Goal: Task Accomplishment & Management: Use online tool/utility

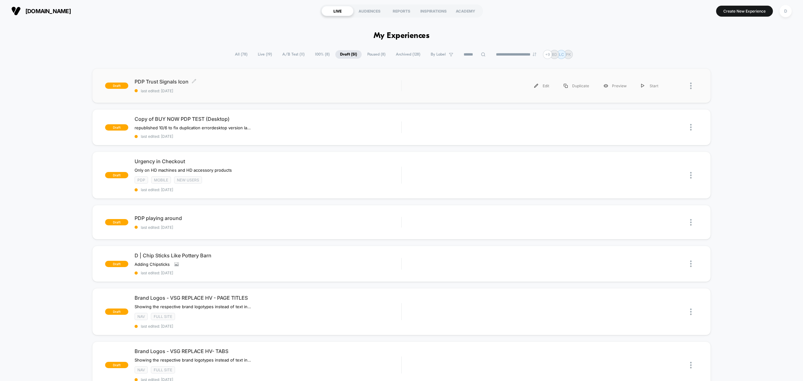
click at [216, 87] on div "PDP Trust Signals Icon Click to edit experience details Click to edit experienc…" at bounding box center [268, 85] width 267 height 15
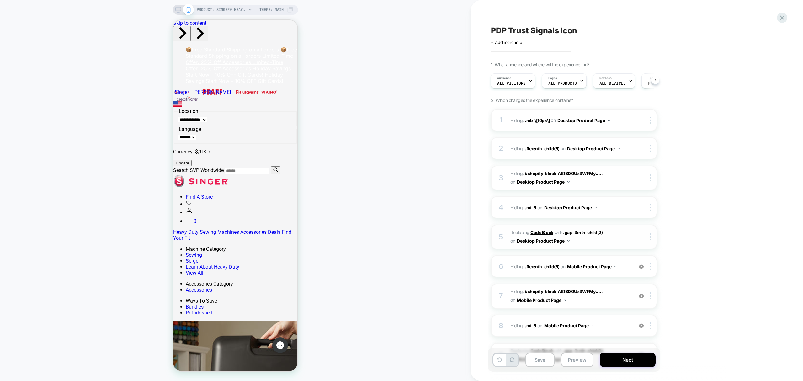
click at [543, 231] on b "Code Block" at bounding box center [542, 232] width 23 height 5
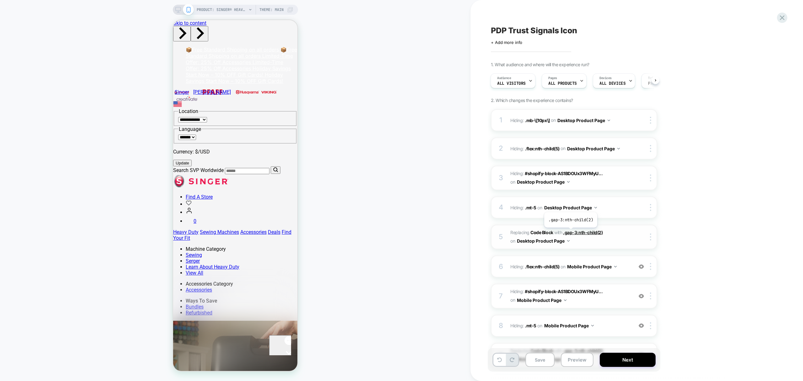
click at [570, 233] on span ".gap-3:nth-child(2)" at bounding box center [583, 232] width 40 height 5
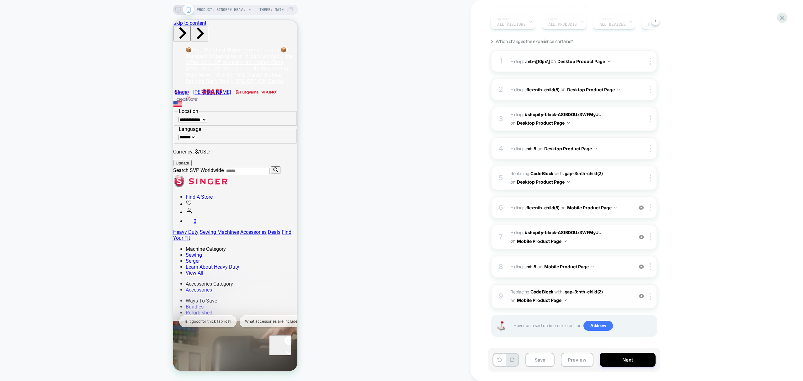
scroll to position [61, 0]
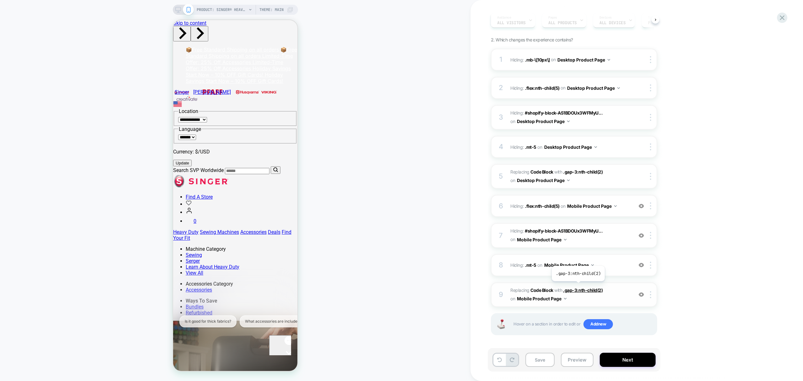
click at [578, 287] on span ".gap-3:nth-child(2)" at bounding box center [583, 289] width 40 height 5
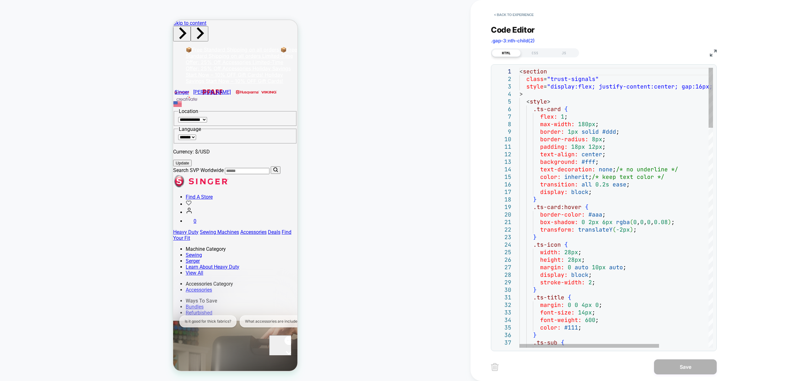
scroll to position [0, 0]
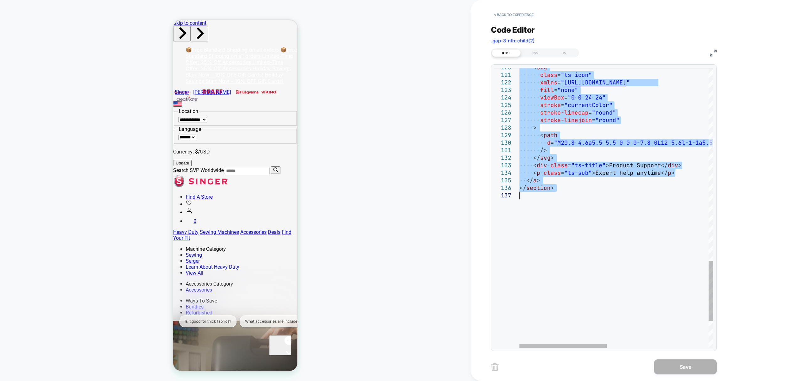
drag, startPoint x: 522, startPoint y: 72, endPoint x: 563, endPoint y: 203, distance: 138.1
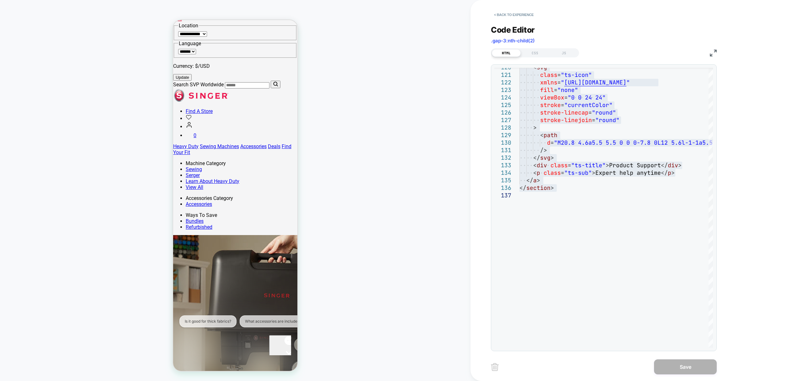
scroll to position [97, 0]
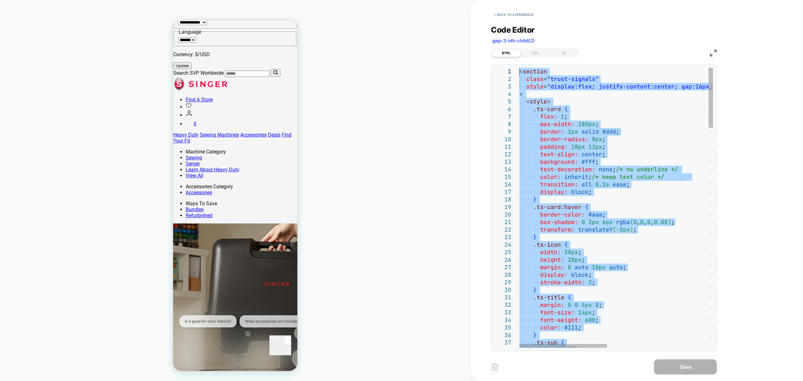
drag, startPoint x: 564, startPoint y: 185, endPoint x: 461, endPoint y: -51, distance: 256.9
type textarea "**********"
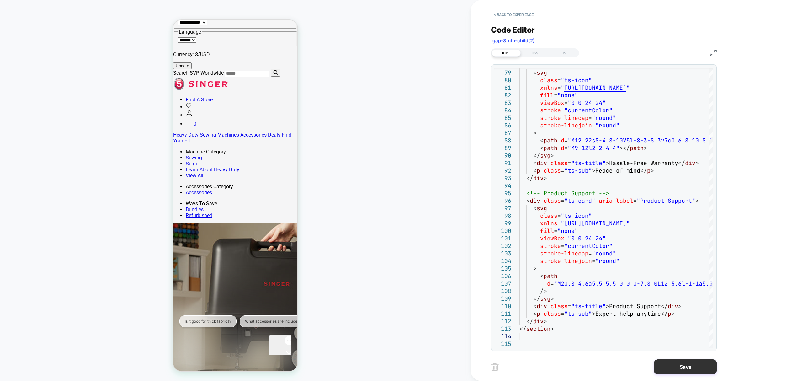
click at [699, 361] on button "Save" at bounding box center [685, 366] width 63 height 15
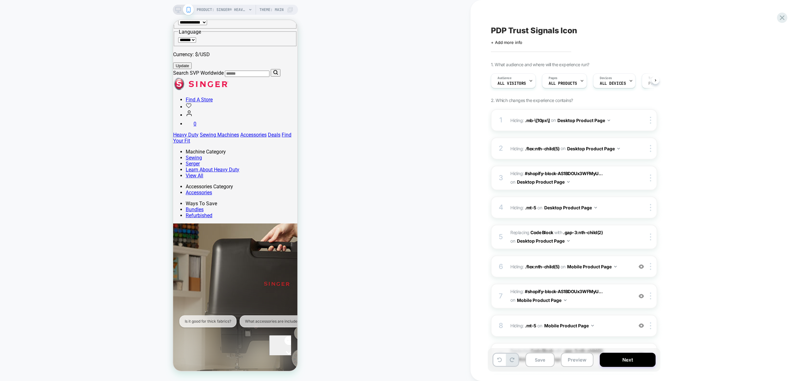
scroll to position [0, 0]
click at [569, 230] on span ".gap-3:nth-child(2)" at bounding box center [583, 232] width 40 height 5
click at [592, 225] on div "5 Replacing Code Block WITH .gap-3:nth-child(2) .gap-3:nth-child(2) on Desktop …" at bounding box center [574, 237] width 166 height 24
click at [597, 230] on span ".gap-3:nth-child(2)" at bounding box center [583, 232] width 40 height 5
click at [582, 233] on span ".gap-3:nth-child(2)" at bounding box center [583, 232] width 40 height 5
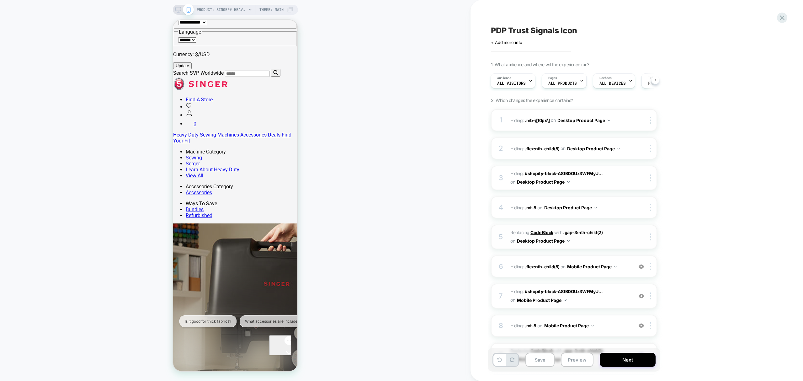
click at [547, 233] on b "Code Block" at bounding box center [542, 232] width 23 height 5
click at [538, 356] on button "Save" at bounding box center [540, 360] width 29 height 14
click at [178, 9] on icon at bounding box center [178, 10] width 6 height 6
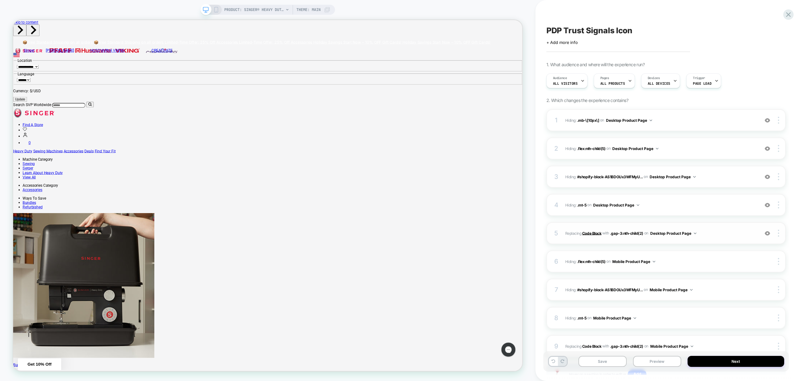
click at [591, 232] on b "Code Block" at bounding box center [591, 233] width 19 height 5
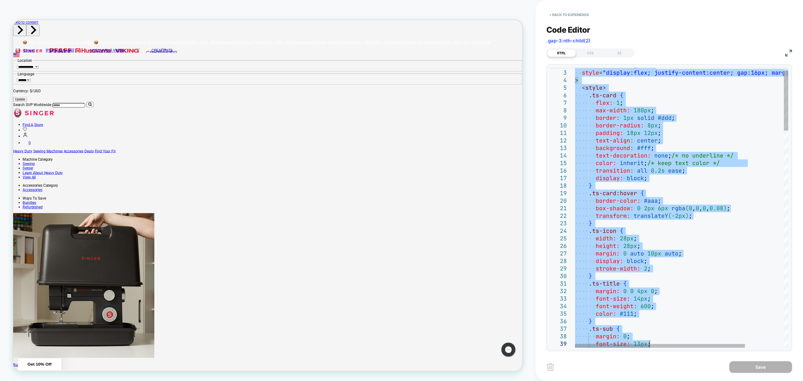
type textarea "**********"
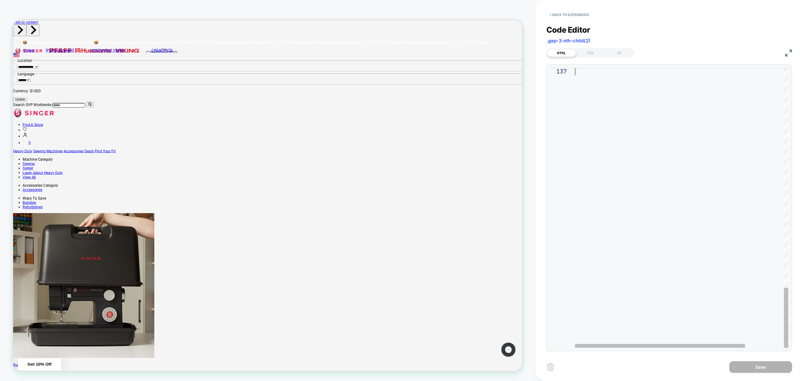
drag, startPoint x: 576, startPoint y: 71, endPoint x: 771, endPoint y: 401, distance: 382.9
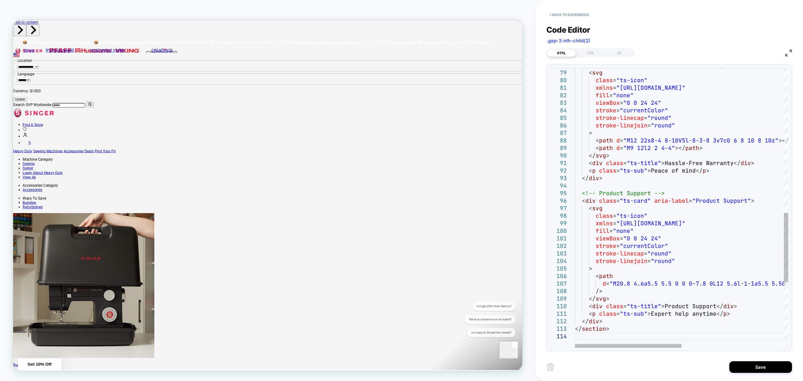
scroll to position [23, 3]
type textarea "**********"
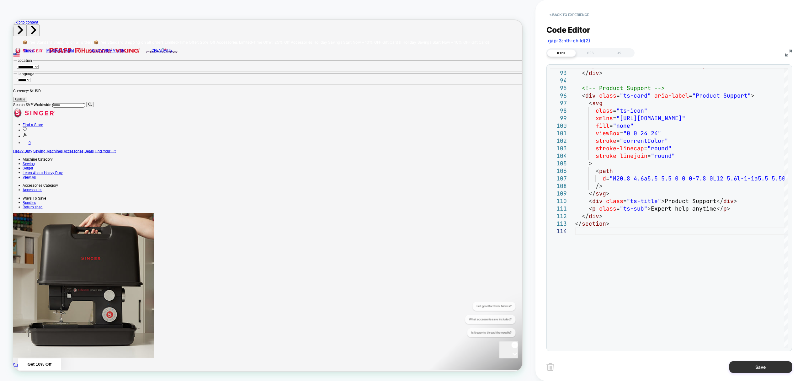
click at [756, 363] on button "Save" at bounding box center [761, 367] width 63 height 12
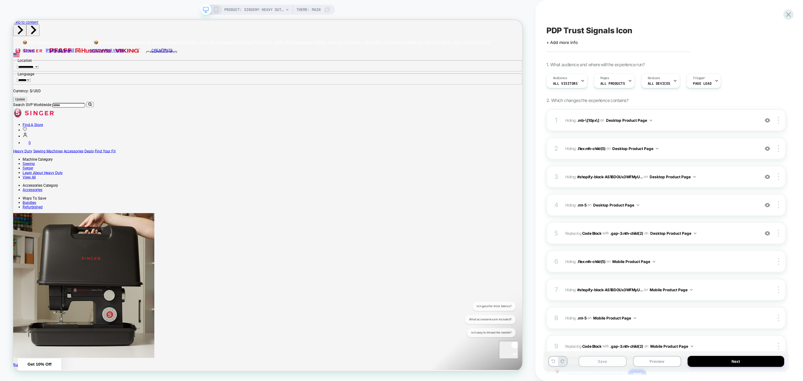
click at [609, 362] on button "Save" at bounding box center [603, 361] width 48 height 11
click at [655, 361] on button "Preview" at bounding box center [657, 361] width 48 height 11
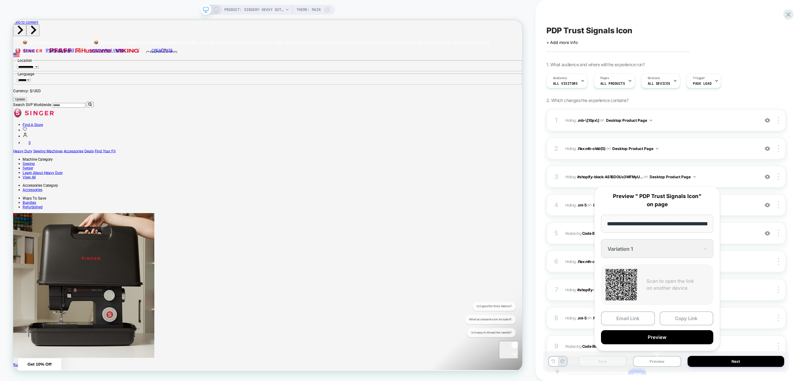
scroll to position [0, 176]
click at [682, 321] on button "Copy Link" at bounding box center [687, 319] width 54 height 14
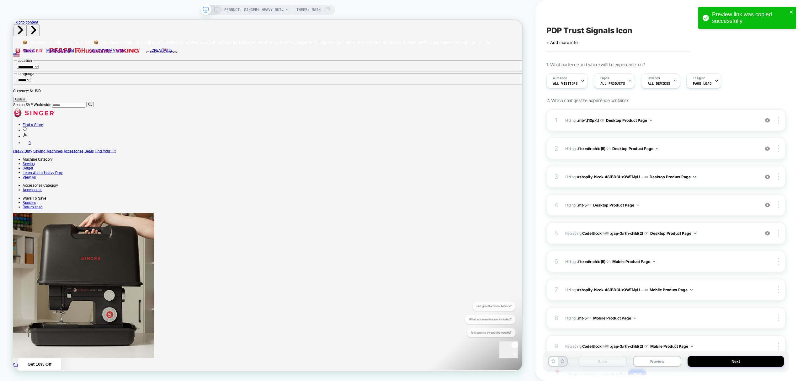
click at [796, 14] on div "Preview link was copied successfully" at bounding box center [747, 18] width 98 height 22
click at [793, 13] on div at bounding box center [788, 14] width 13 height 13
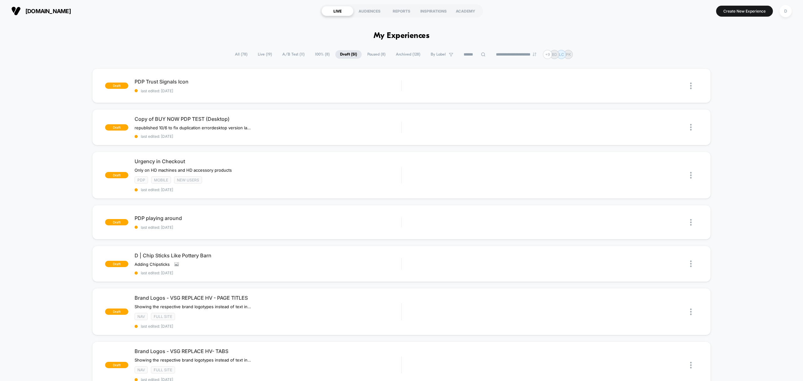
click at [235, 53] on span "All ( 78 )" at bounding box center [241, 54] width 22 height 8
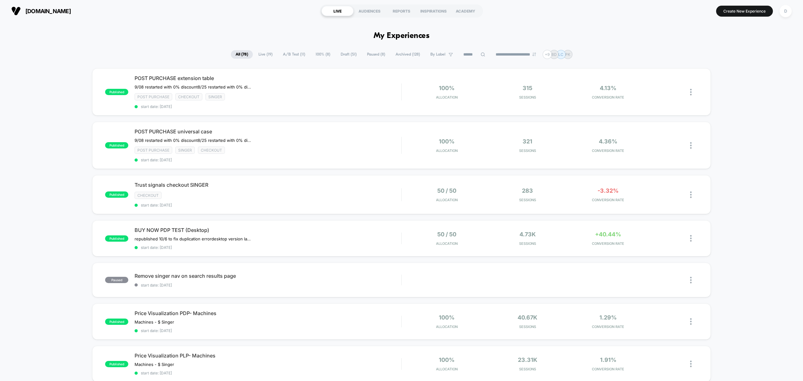
click at [467, 53] on input at bounding box center [474, 55] width 31 height 8
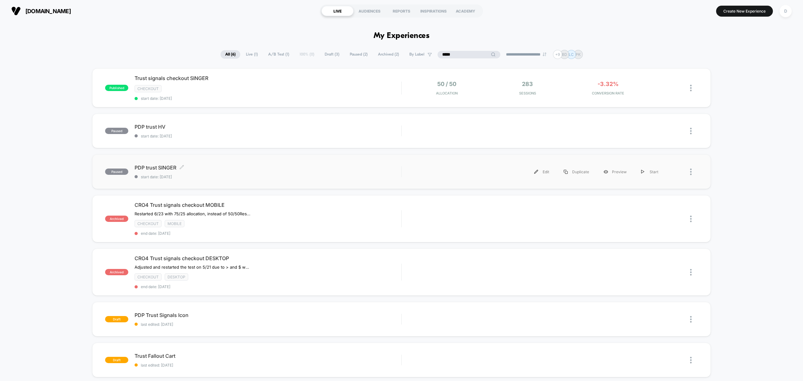
type input "*****"
click at [224, 179] on span "start date: 9/29/2025" at bounding box center [268, 176] width 267 height 5
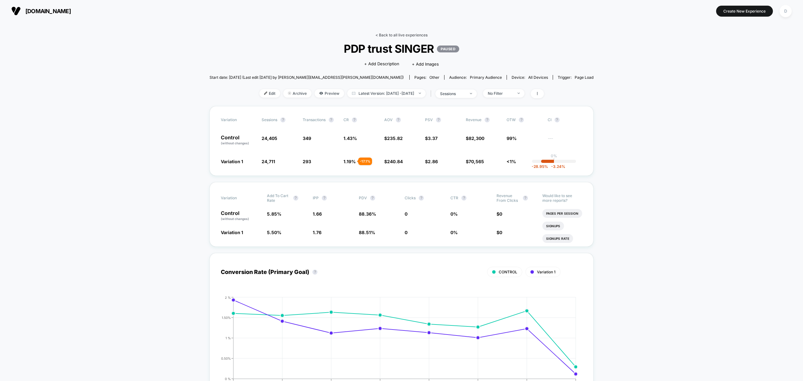
click at [394, 36] on link "< Back to all live experiences" at bounding box center [402, 35] width 52 height 5
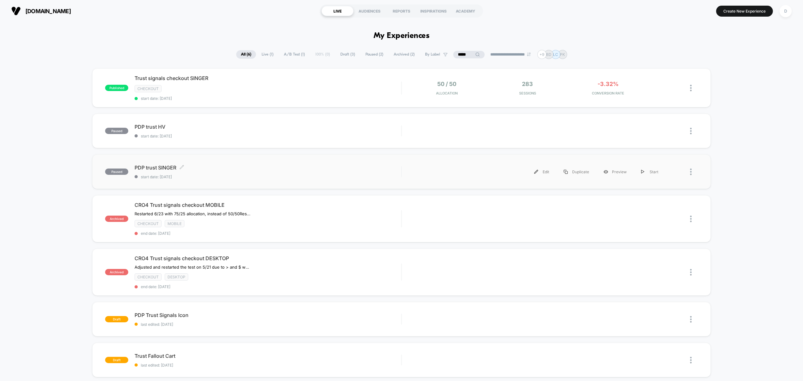
click at [288, 178] on span "start date: 9/29/2025" at bounding box center [268, 176] width 267 height 5
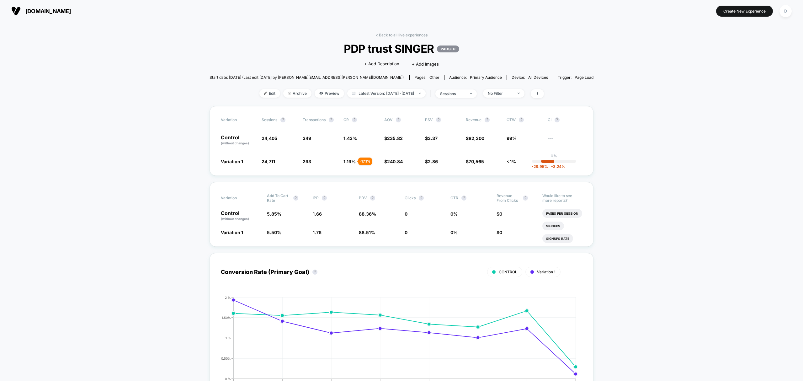
click at [384, 34] on link "< Back to all live experiences" at bounding box center [402, 35] width 52 height 5
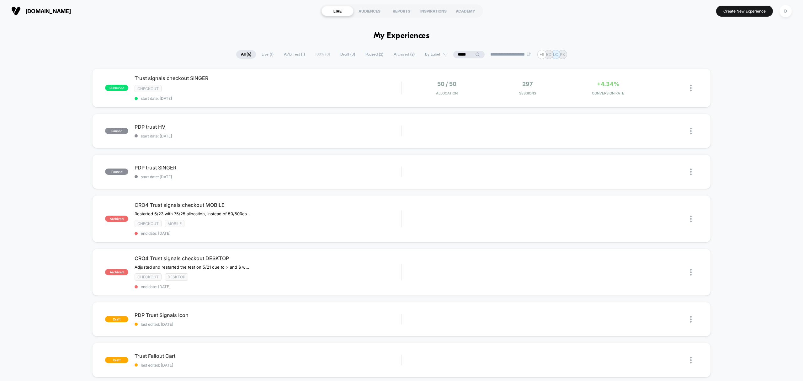
click at [287, 56] on span "A/B Test ( 1 )" at bounding box center [294, 54] width 30 height 8
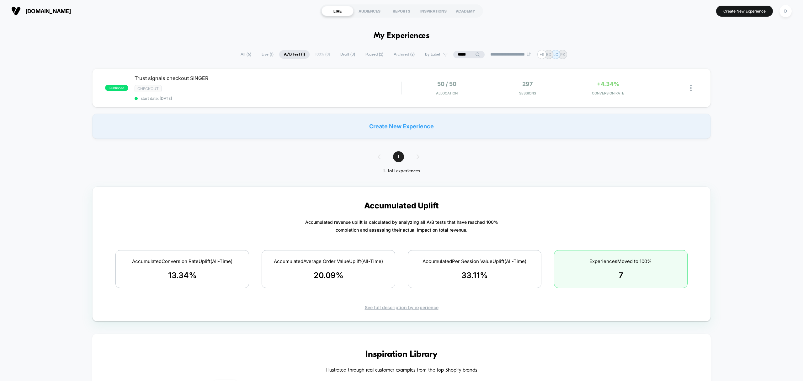
click at [261, 51] on span "Live ( 1 )" at bounding box center [267, 54] width 21 height 8
drag, startPoint x: 466, startPoint y: 52, endPoint x: 425, endPoint y: 37, distance: 43.5
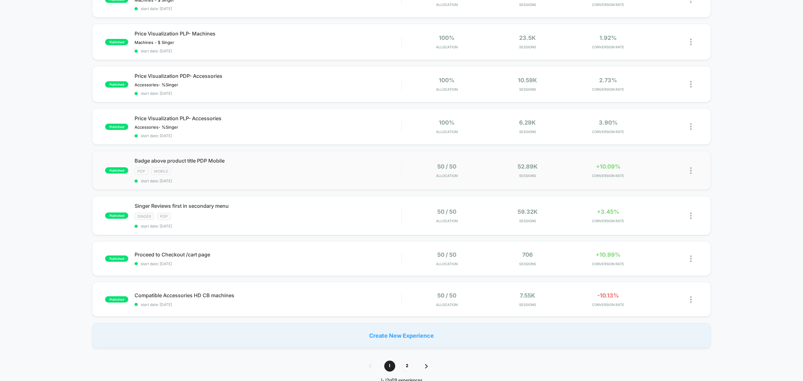
scroll to position [335, 0]
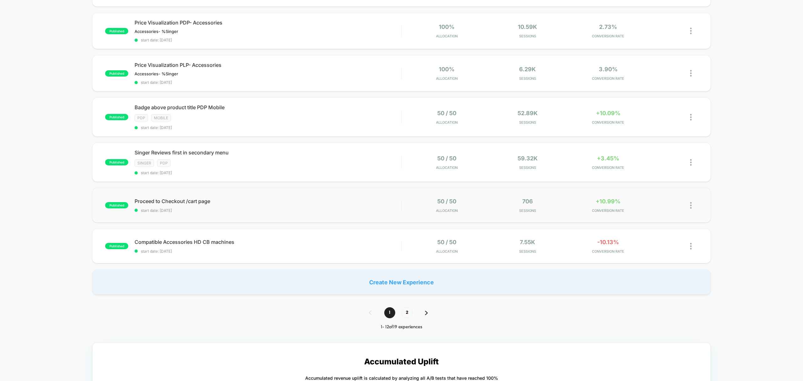
click at [691, 207] on div at bounding box center [694, 205] width 8 height 15
click at [657, 181] on div "Duplicate" at bounding box center [658, 182] width 56 height 14
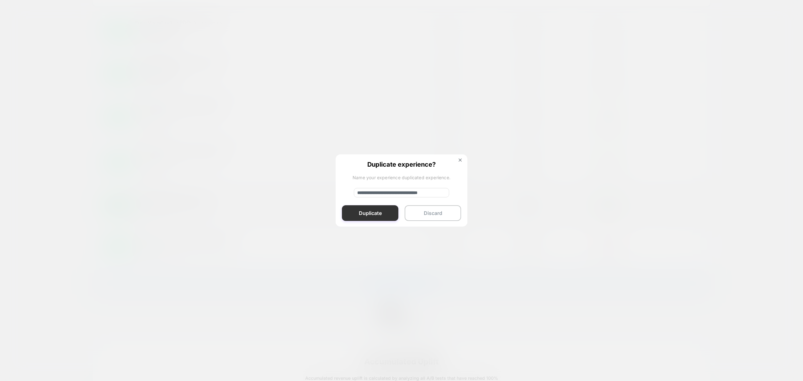
click at [384, 211] on button "Duplicate" at bounding box center [370, 213] width 56 height 16
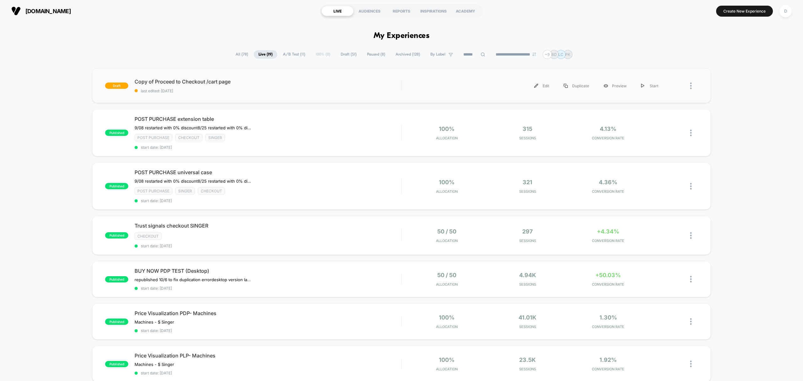
click at [289, 96] on div "draft Copy of Proceed to Checkout /cart page last edited: 10/7/2025 Edit Duplic…" at bounding box center [401, 85] width 618 height 35
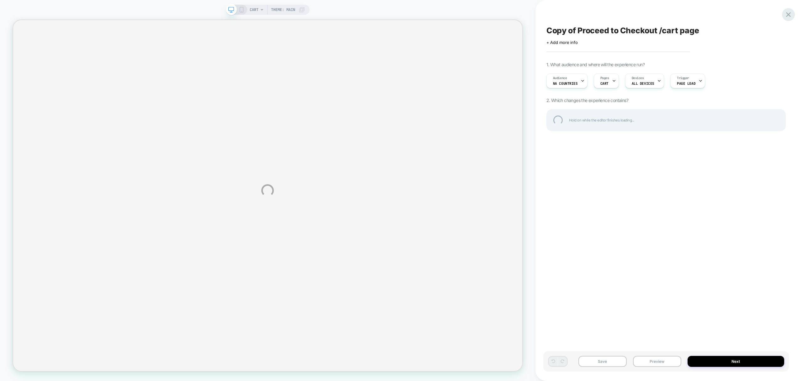
click at [790, 12] on div at bounding box center [788, 14] width 13 height 13
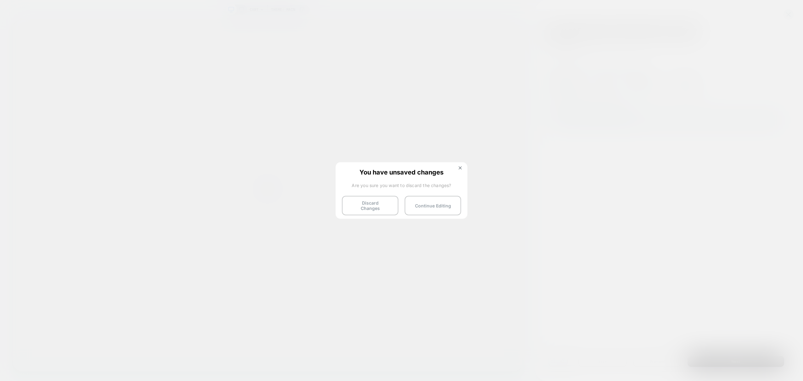
drag, startPoint x: 364, startPoint y: 205, endPoint x: 372, endPoint y: 215, distance: 12.3
click at [364, 206] on button "Discard Changes" at bounding box center [370, 205] width 56 height 19
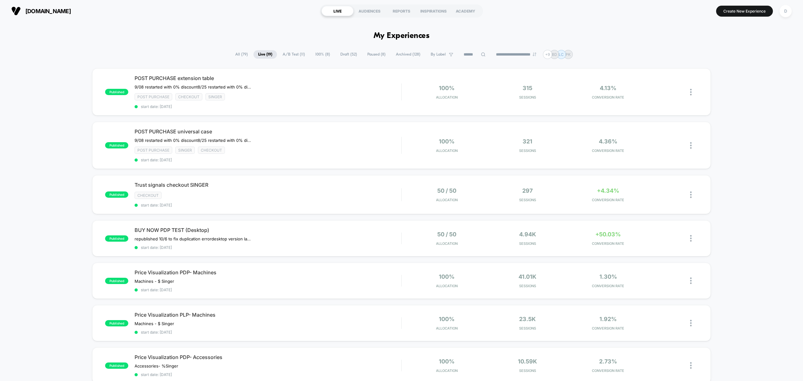
click at [345, 51] on span "Draft ( 52 )" at bounding box center [349, 54] width 26 height 8
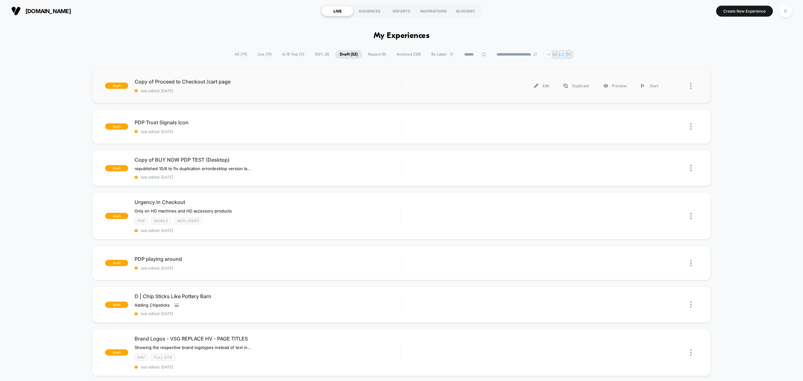
click at [693, 87] on div at bounding box center [694, 86] width 8 height 14
click at [658, 114] on div "Delete" at bounding box center [658, 115] width 56 height 14
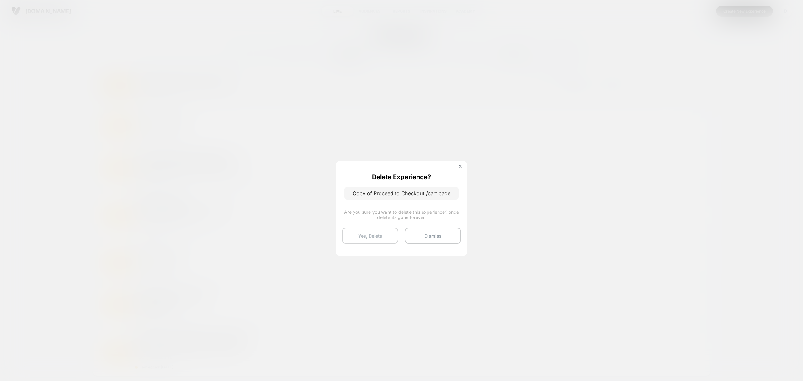
click at [373, 240] on button "Yes, Delete" at bounding box center [370, 236] width 56 height 16
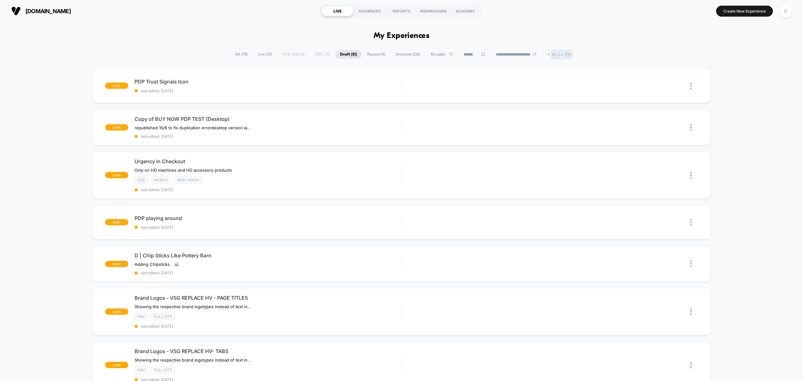
click at [243, 53] on span "All ( 78 )" at bounding box center [242, 54] width 22 height 8
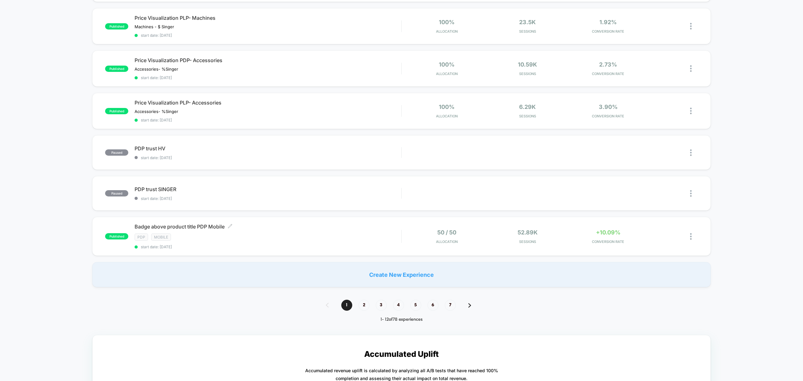
scroll to position [348, 0]
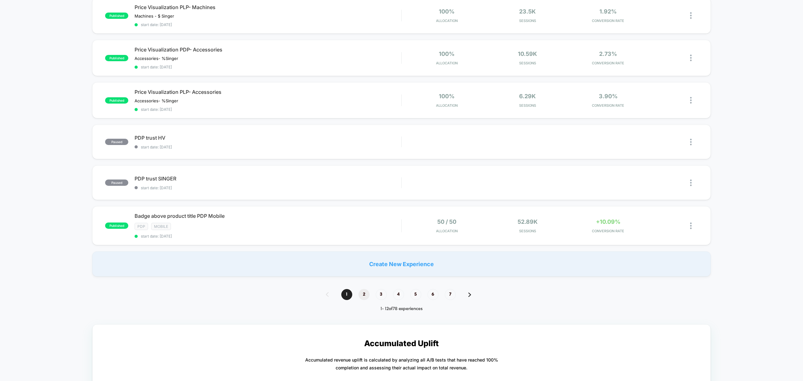
click at [367, 289] on span "2" at bounding box center [364, 294] width 11 height 11
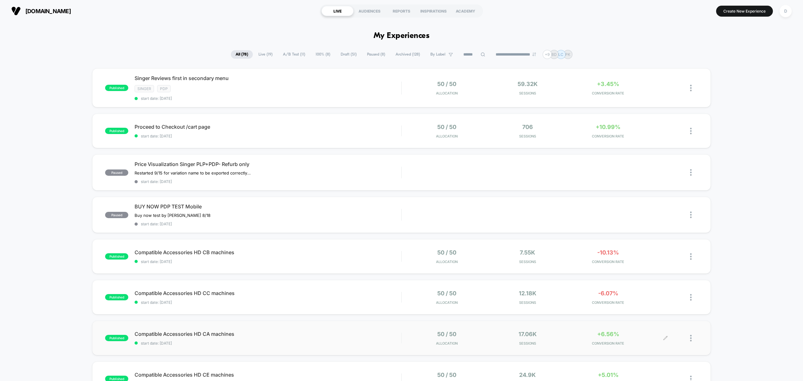
click at [688, 335] on div at bounding box center [682, 338] width 32 height 15
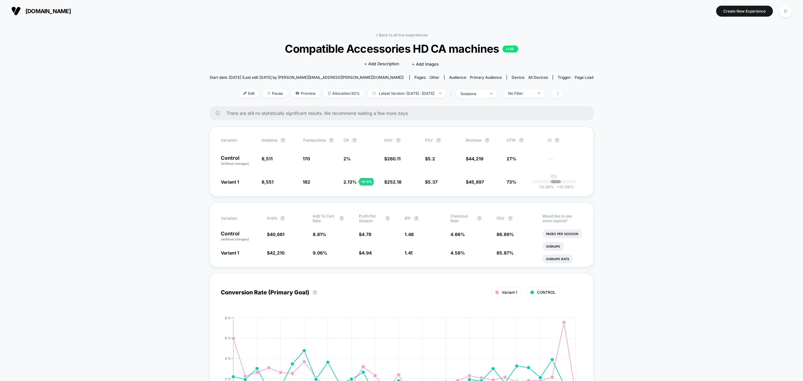
click at [560, 94] on icon at bounding box center [558, 94] width 4 height 4
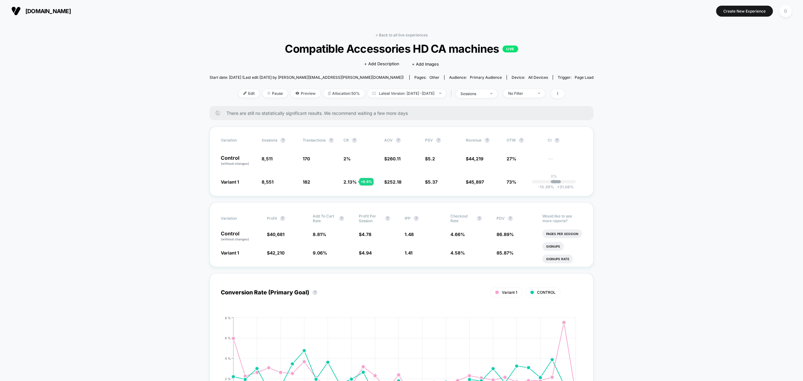
click at [411, 35] on link "< Back to all live experiences" at bounding box center [402, 35] width 52 height 5
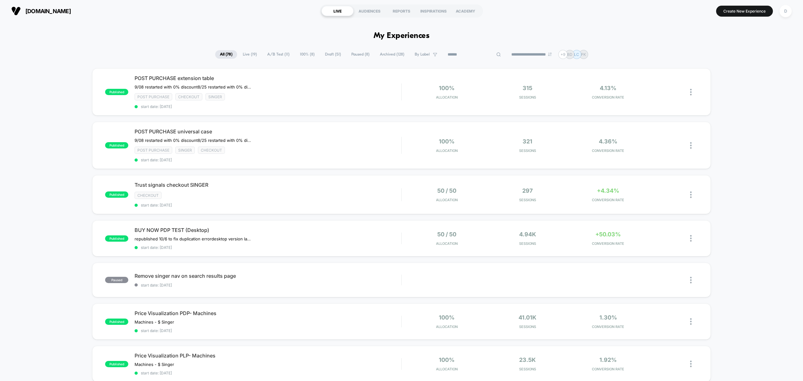
click at [474, 55] on input at bounding box center [474, 55] width 63 height 8
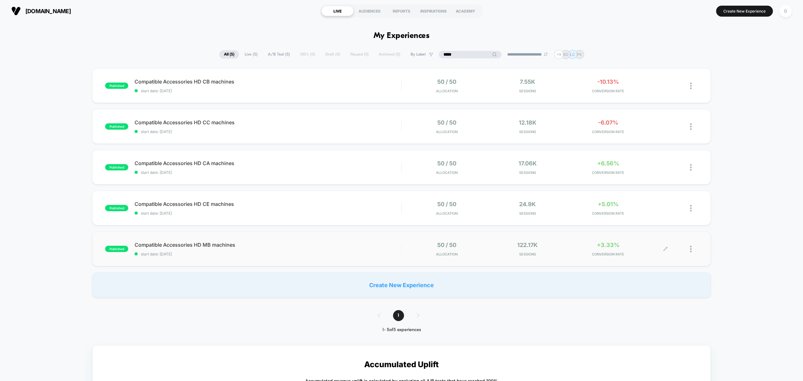
type input "*****"
click at [689, 248] on div at bounding box center [682, 249] width 32 height 15
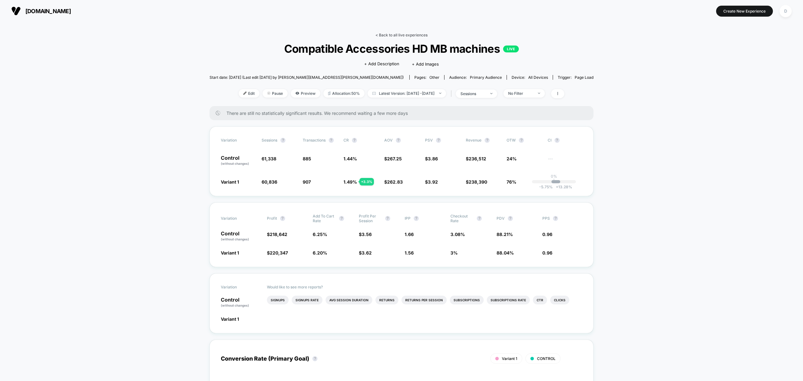
click at [397, 35] on link "< Back to all live experiences" at bounding box center [402, 35] width 52 height 5
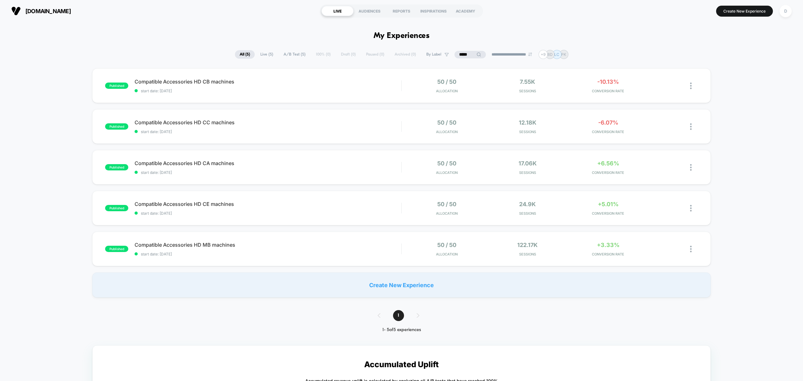
click at [335, 55] on div "**********" at bounding box center [402, 54] width 334 height 9
click at [343, 53] on div "**********" at bounding box center [402, 54] width 334 height 9
drag, startPoint x: 470, startPoint y: 54, endPoint x: 389, endPoint y: 53, distance: 81.0
click at [389, 53] on div "**********" at bounding box center [401, 54] width 365 height 9
click at [692, 88] on img at bounding box center [691, 86] width 2 height 7
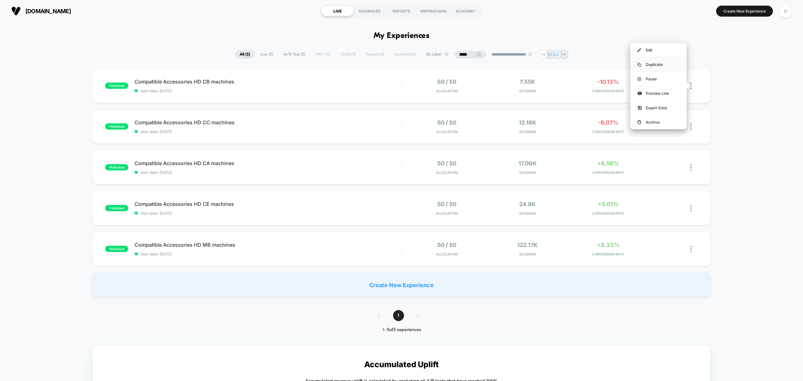
click at [669, 63] on div "Duplicate" at bounding box center [658, 64] width 56 height 14
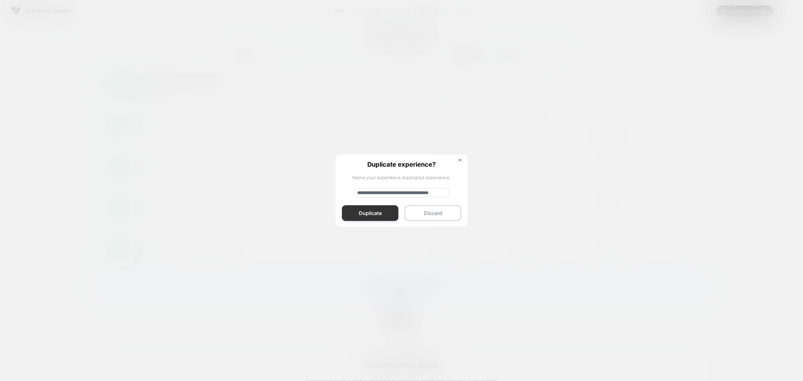
click at [369, 208] on button "Duplicate" at bounding box center [370, 213] width 56 height 16
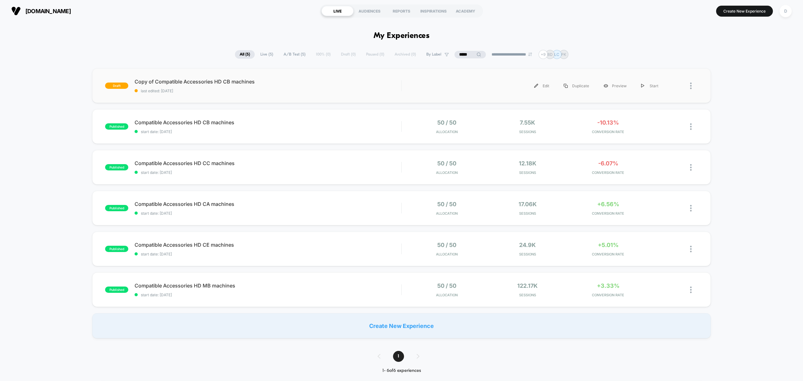
click at [690, 79] on div at bounding box center [694, 86] width 8 height 14
click at [671, 60] on div "Edit" at bounding box center [658, 57] width 56 height 14
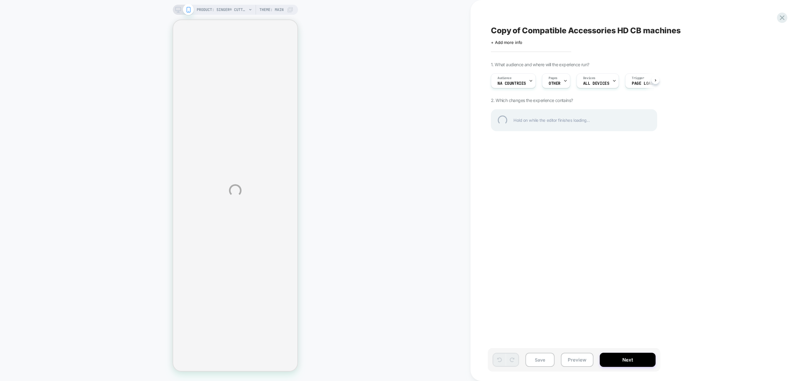
click at [521, 25] on div "PRODUCT: SINGER® Cutting & Sewing Machine Bundle PRODUCT: SINGER® Cutting & Sew…" at bounding box center [401, 190] width 803 height 381
click at [520, 34] on div "Copy of Compatible Accessories HD CB machines" at bounding box center [605, 30] width 229 height 9
click at [523, 28] on textarea "**********" at bounding box center [595, 31] width 209 height 10
drag, startPoint x: 522, startPoint y: 32, endPoint x: 479, endPoint y: 33, distance: 43.6
click at [478, 33] on div "**********" at bounding box center [401, 190] width 803 height 381
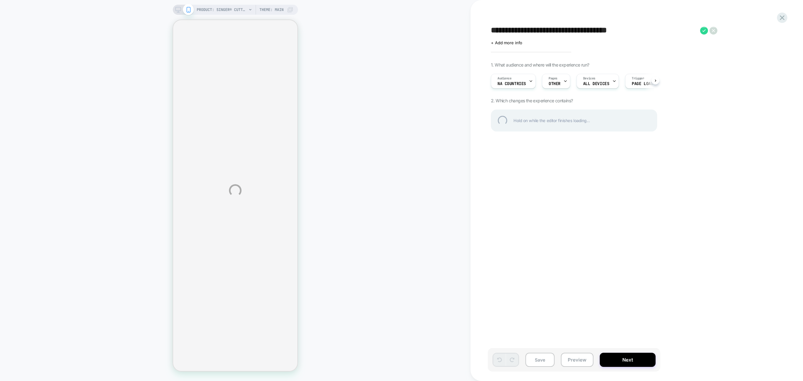
click at [596, 29] on textarea "**********" at bounding box center [594, 31] width 206 height 10
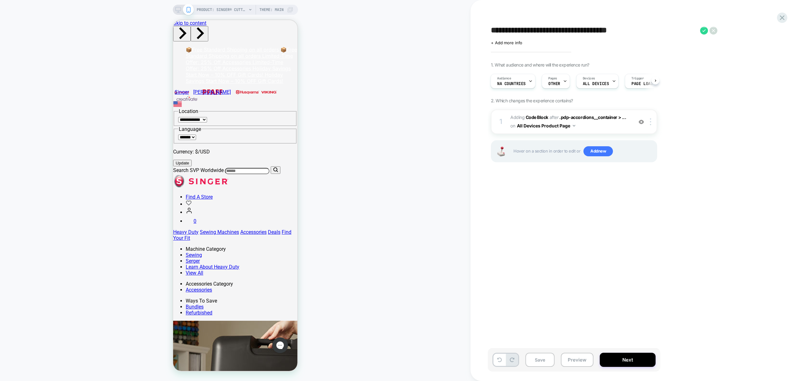
drag, startPoint x: 636, startPoint y: 29, endPoint x: 602, endPoint y: 30, distance: 34.5
click at [602, 30] on textarea "**********" at bounding box center [594, 31] width 206 height 10
type textarea "**********"
click at [643, 30] on icon at bounding box center [645, 31] width 8 height 8
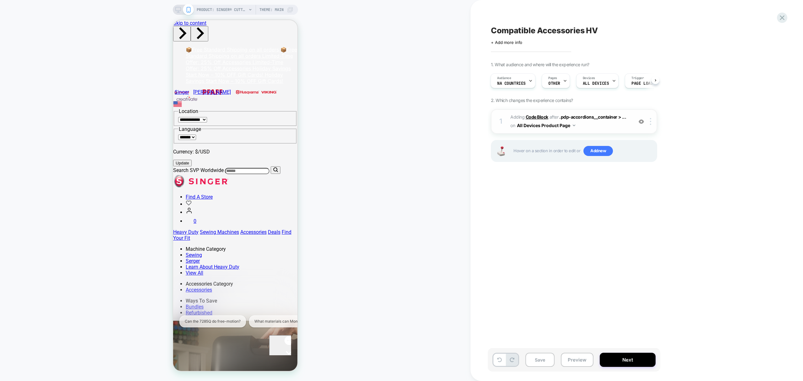
click at [543, 115] on b "Code Block" at bounding box center [537, 116] width 23 height 5
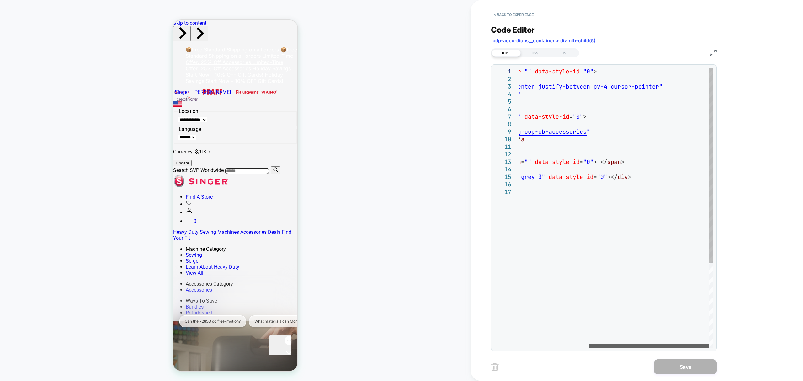
click at [676, 347] on div at bounding box center [649, 346] width 120 height 4
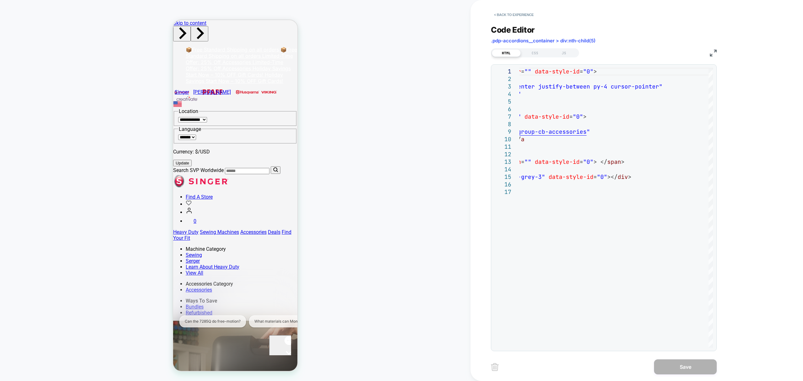
click at [284, 361] on div "Gorgias live chat" at bounding box center [289, 365] width 34 height 8
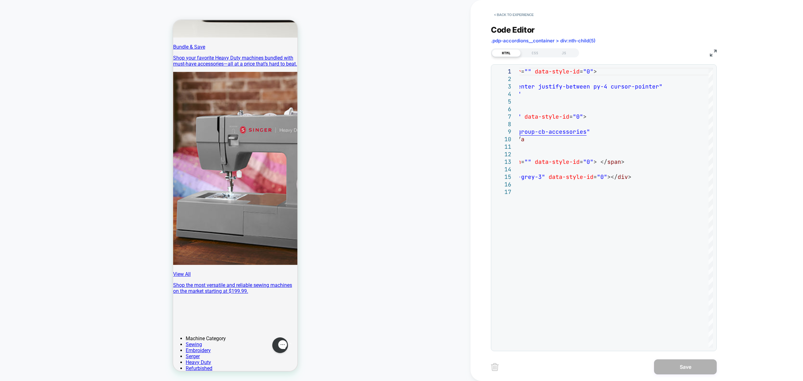
scroll to position [558, 0]
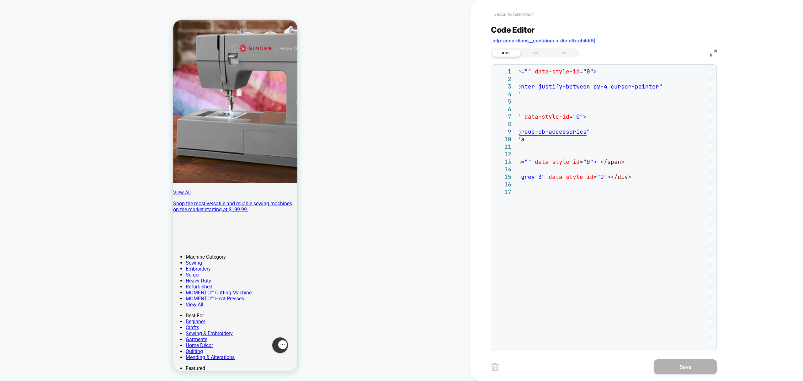
click at [511, 13] on button "< Back to experience" at bounding box center [514, 15] width 46 height 10
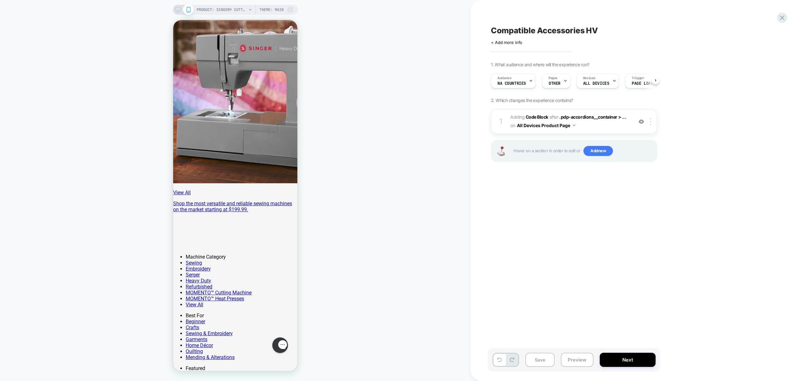
scroll to position [0, 0]
click at [552, 80] on div "Pages OTHER" at bounding box center [554, 81] width 24 height 14
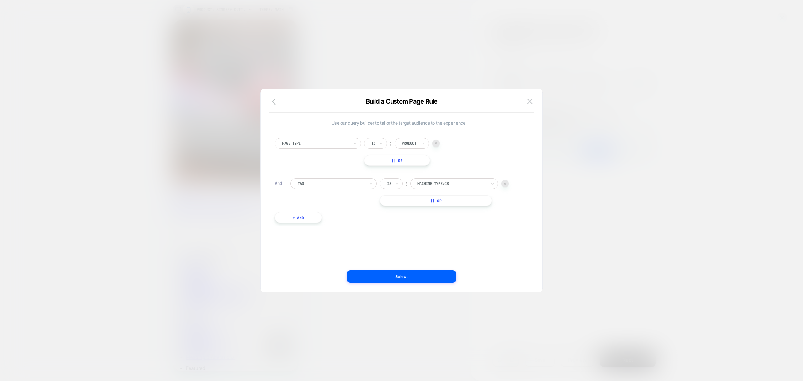
click at [426, 185] on div at bounding box center [452, 184] width 69 height 6
type input "*"
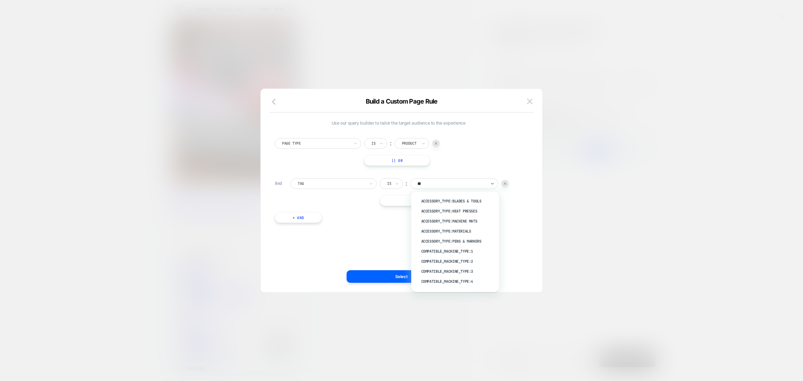
type input "*"
type input "*****"
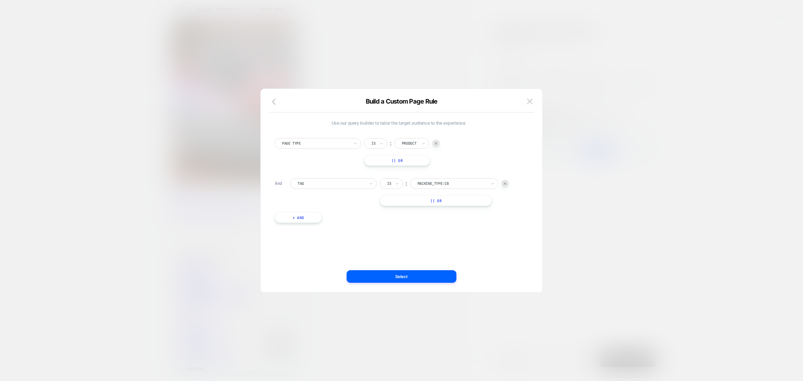
drag, startPoint x: 439, startPoint y: 184, endPoint x: 420, endPoint y: 185, distance: 19.2
click at [419, 185] on input "text" at bounding box center [419, 184] width 3 height 6
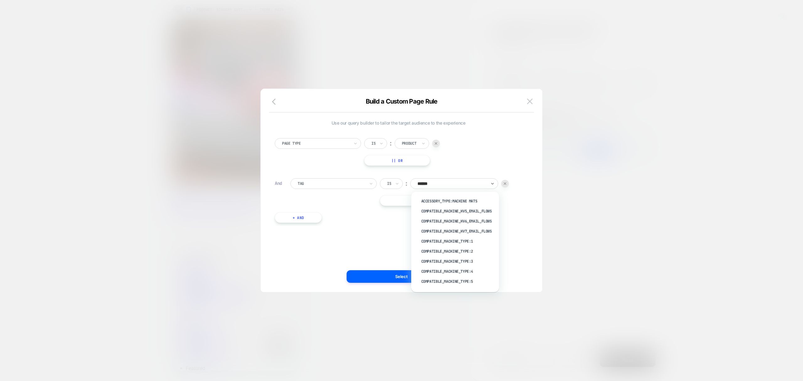
type input "*******"
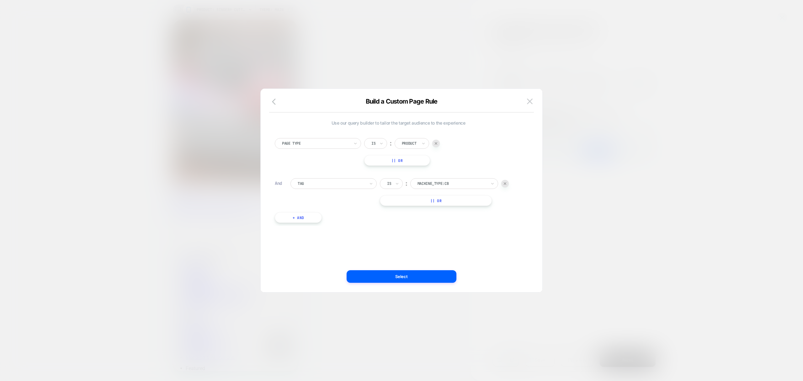
click at [475, 177] on div "Page Type Is ︰ Product || Or And Tag Is ︰ machine_type:CB || Or + And" at bounding box center [399, 177] width 254 height 97
click at [479, 182] on div at bounding box center [452, 184] width 69 height 6
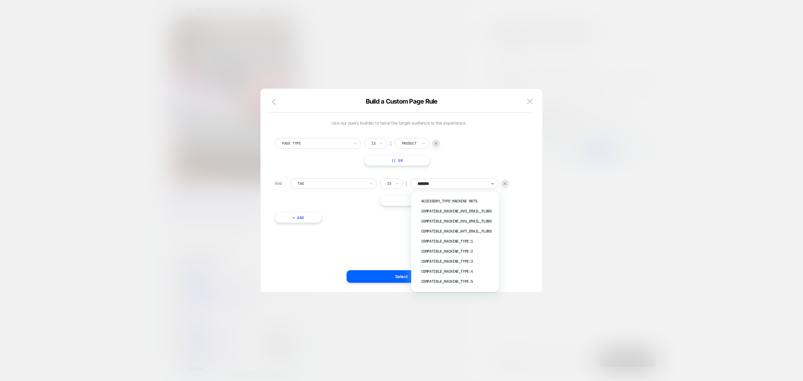
type input "*******"
click at [468, 236] on div "machine_type:1" at bounding box center [459, 235] width 82 height 10
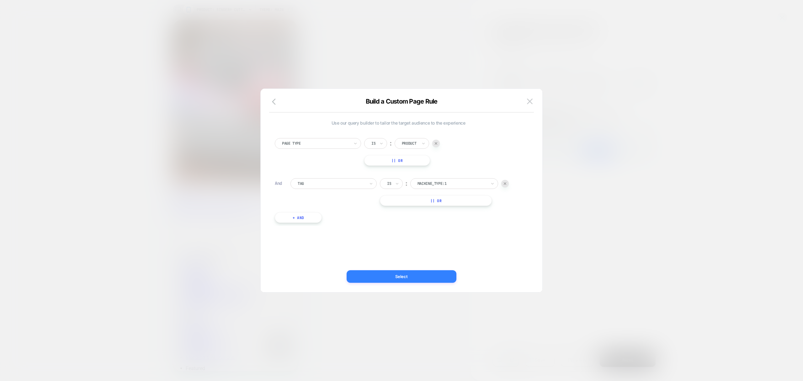
click at [427, 278] on button "Select" at bounding box center [402, 276] width 110 height 13
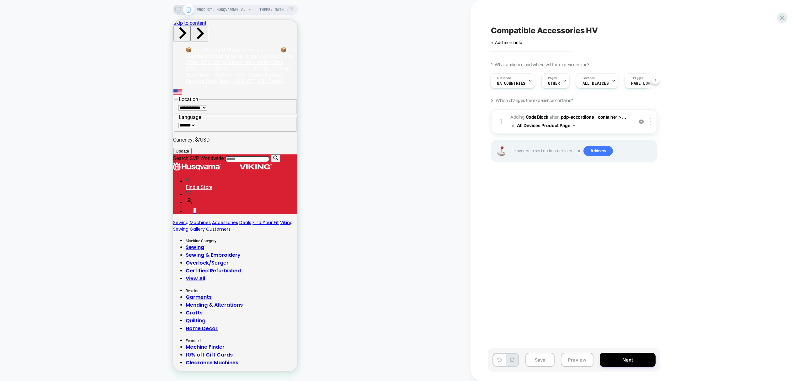
scroll to position [0, 0]
click at [560, 92] on div "1. What audience and where will the experience run? Audience NA countries Pages…" at bounding box center [605, 120] width 229 height 116
click at [552, 80] on span "Pages" at bounding box center [552, 78] width 9 height 4
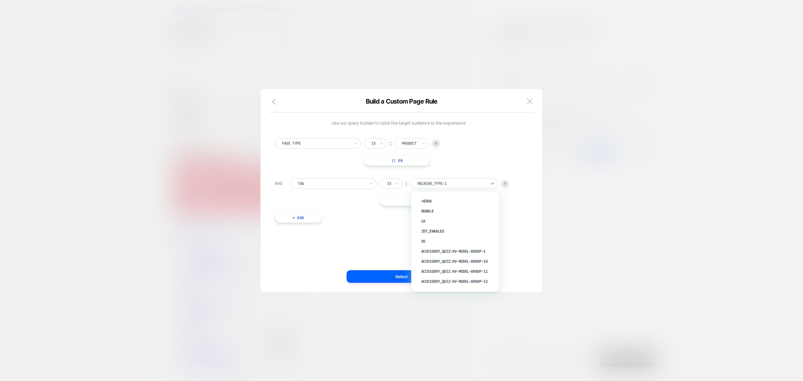
click at [454, 186] on div at bounding box center [452, 184] width 69 height 6
type input "****"
click at [468, 251] on div "compatible_machine_type:1" at bounding box center [459, 251] width 82 height 10
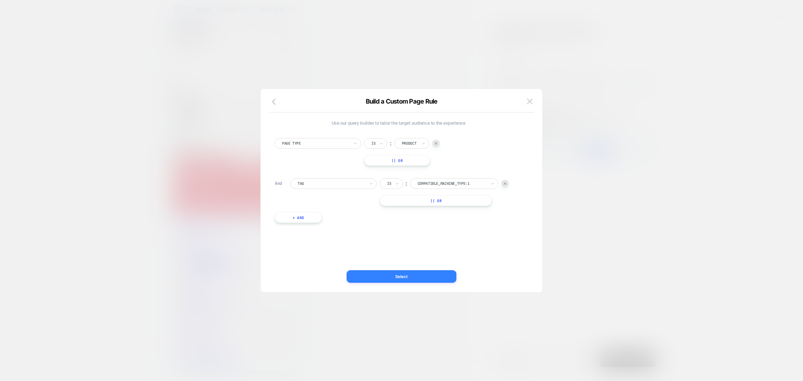
click at [438, 279] on button "Select" at bounding box center [402, 276] width 110 height 13
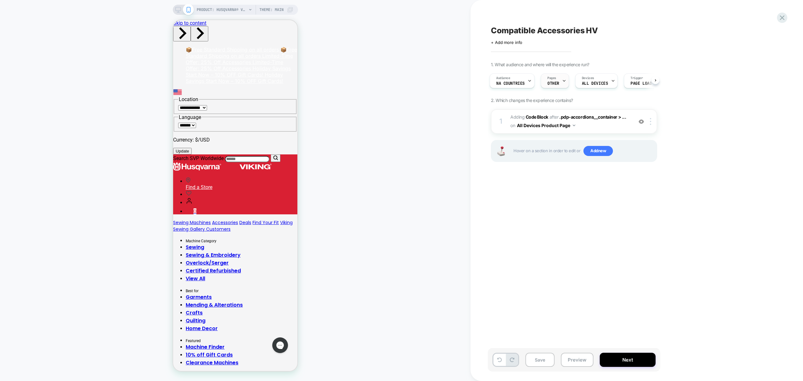
click at [546, 83] on div "Pages OTHER" at bounding box center [553, 81] width 24 height 14
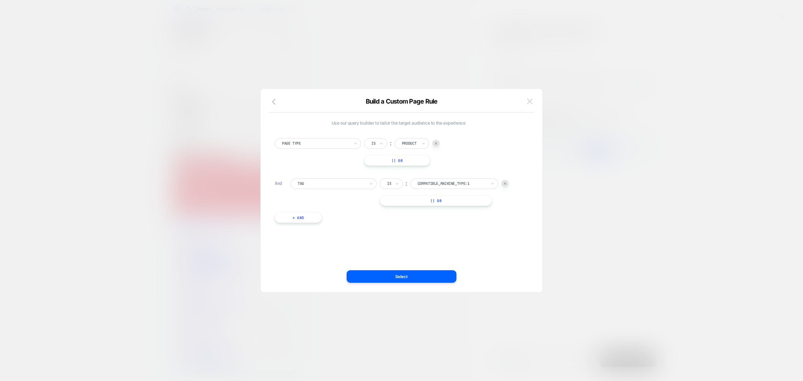
click at [532, 100] on img at bounding box center [530, 101] width 6 height 5
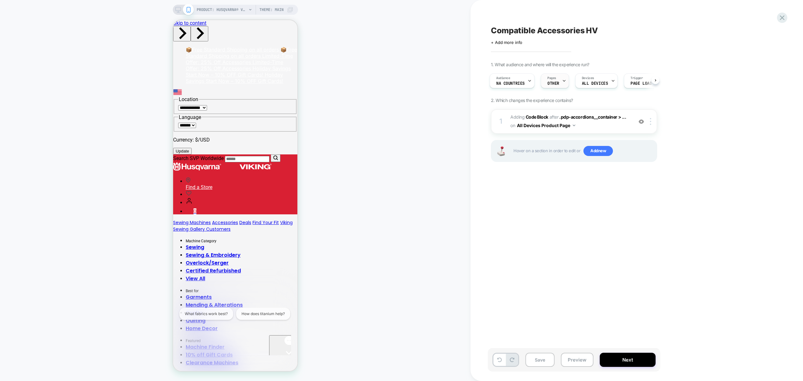
drag, startPoint x: 561, startPoint y: 78, endPoint x: 558, endPoint y: 78, distance: 3.2
click at [558, 78] on div "Pages OTHER" at bounding box center [553, 81] width 24 height 14
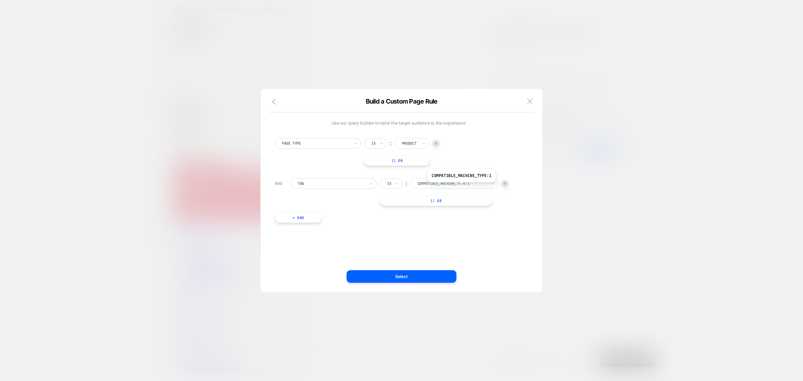
drag, startPoint x: 461, startPoint y: 187, endPoint x: 457, endPoint y: 187, distance: 4.1
click at [460, 187] on div "compatible_machine_type:1" at bounding box center [454, 183] width 88 height 11
drag, startPoint x: 529, startPoint y: 99, endPoint x: 527, endPoint y: 126, distance: 26.4
click at [529, 99] on img at bounding box center [530, 101] width 6 height 5
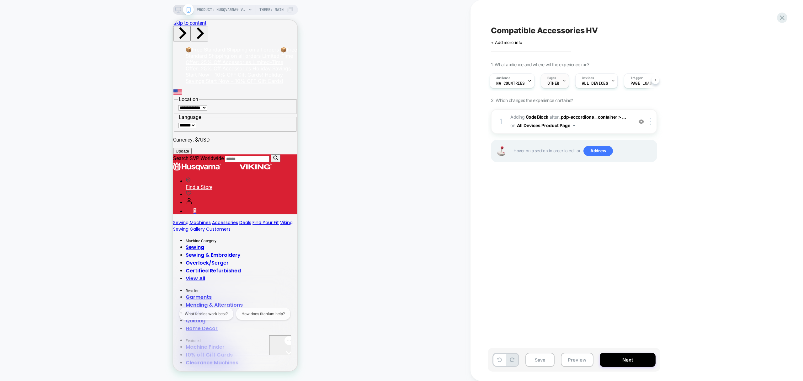
drag, startPoint x: 559, startPoint y: 82, endPoint x: 559, endPoint y: 87, distance: 4.4
click at [559, 87] on div "Pages OTHER" at bounding box center [553, 81] width 24 height 14
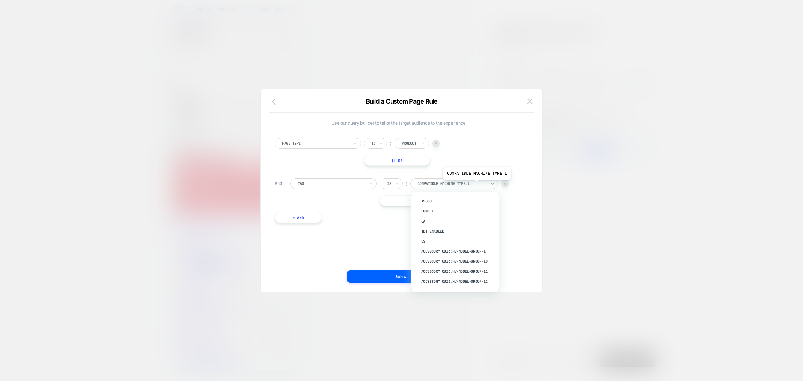
click at [476, 185] on div at bounding box center [452, 184] width 69 height 6
type input "**********"
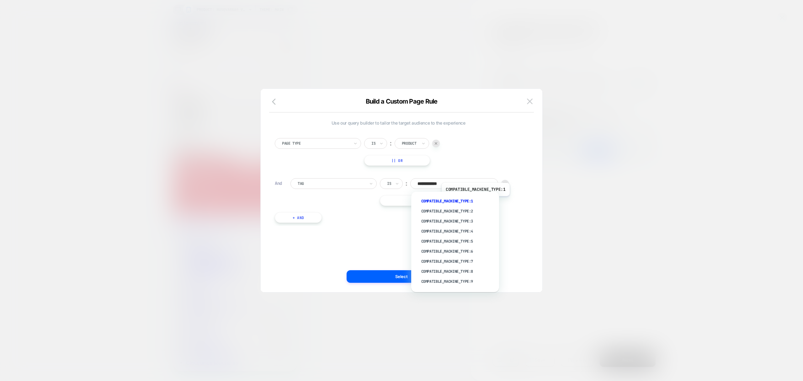
click at [475, 201] on div "compatible_machine_type:1" at bounding box center [459, 201] width 82 height 10
drag, startPoint x: 484, startPoint y: 185, endPoint x: 314, endPoint y: 169, distance: 169.8
click at [314, 169] on div "Page Type Is ︰ Product || Or And Tag Is ︰ option +$500 focused, 1 of 402. 402 r…" at bounding box center [399, 177] width 254 height 97
type input "********"
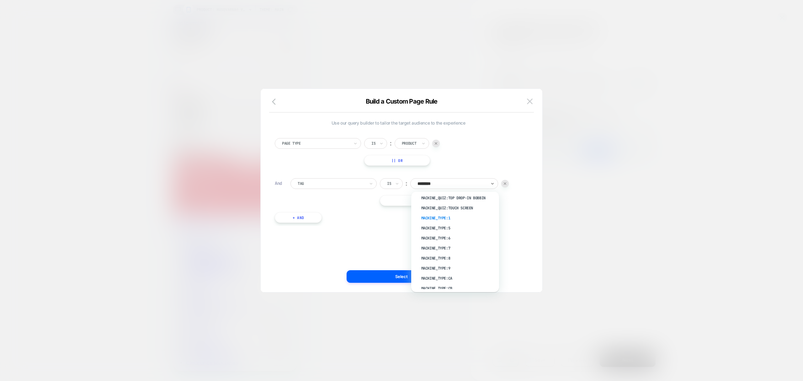
click at [461, 223] on div "machine_type:1" at bounding box center [459, 218] width 82 height 10
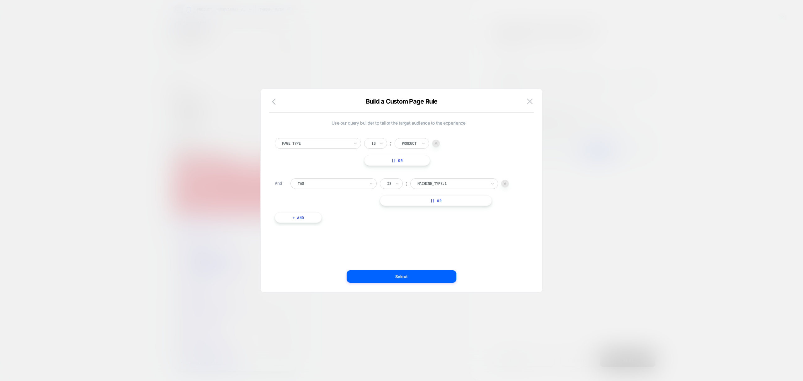
drag, startPoint x: 410, startPoint y: 278, endPoint x: 416, endPoint y: 273, distance: 7.3
click at [415, 274] on button "Select" at bounding box center [402, 276] width 110 height 13
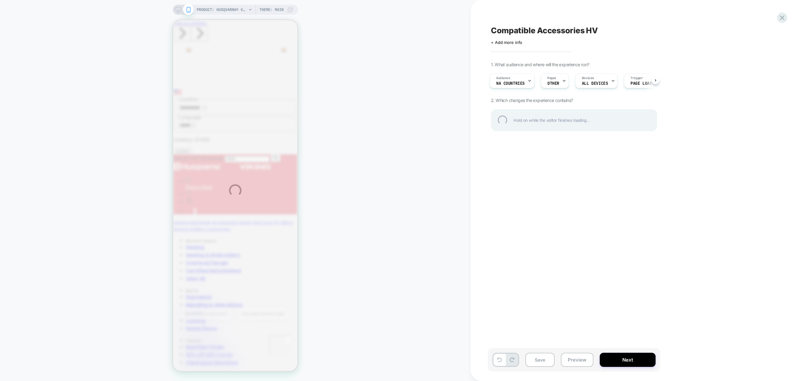
click at [216, 17] on div "PRODUCT: HUSQVARNA® VIKING® 3 mm Shell Rolled Hem Foot [husqvarnaviking] PRODUC…" at bounding box center [401, 190] width 803 height 381
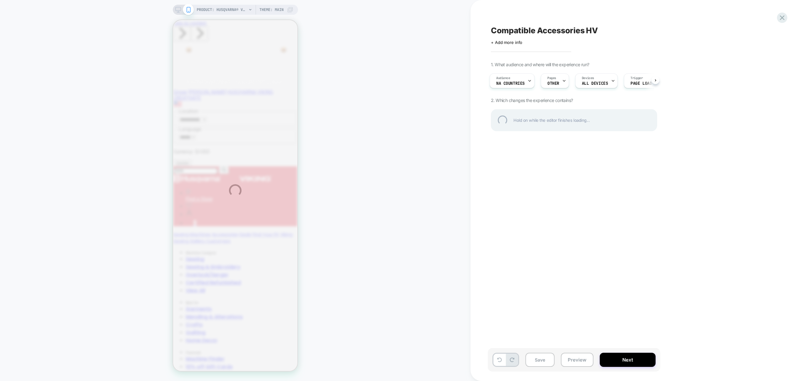
scroll to position [0, 0]
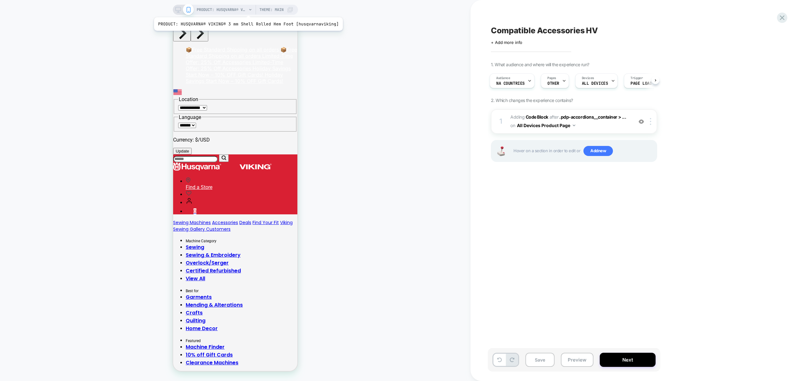
click at [246, 9] on span "PRODUCT: HUSQVARNA® VIKING® 3 mm Shell Rolled Hem Foot [husqvarnaviking]" at bounding box center [222, 10] width 50 height 10
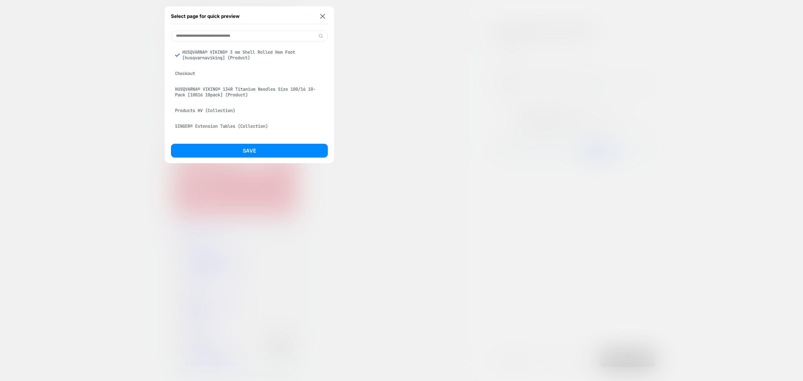
click at [282, 34] on input at bounding box center [249, 35] width 157 height 11
type input "*"
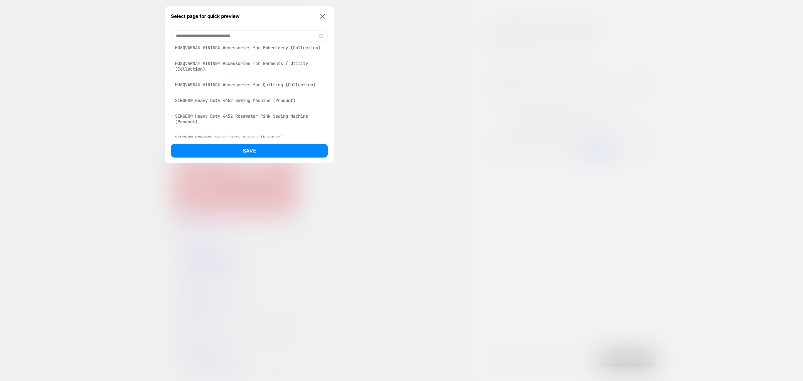
scroll to position [181, 0]
click at [325, 19] on div "Select page for quick preview" at bounding box center [249, 16] width 157 height 16
click at [323, 16] on img at bounding box center [322, 16] width 5 height 5
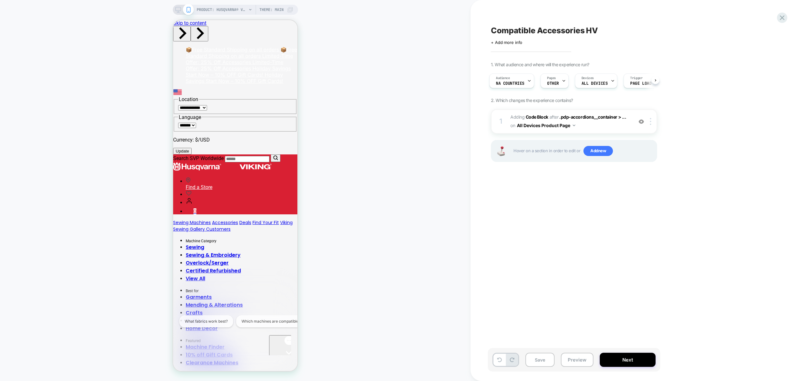
drag, startPoint x: 114, startPoint y: 281, endPoint x: 171, endPoint y: 279, distance: 56.8
click at [122, 281] on div "PRODUCT: HUSQVARNA® VIKING® 3 mm Shell Rolled Hem Foot [husqvarnaviking] PRODUC…" at bounding box center [235, 190] width 471 height 368
click at [778, 20] on div "Compatible Accessories HV Click to edit experience details + Add more info 1. W…" at bounding box center [637, 190] width 333 height 381
click at [779, 20] on icon at bounding box center [782, 17] width 8 height 8
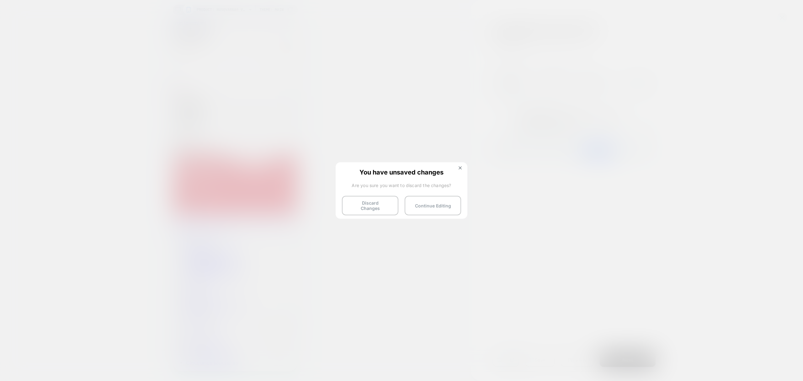
drag, startPoint x: 374, startPoint y: 207, endPoint x: 265, endPoint y: 312, distance: 151.4
click at [373, 207] on button "Discard Changes" at bounding box center [370, 205] width 56 height 19
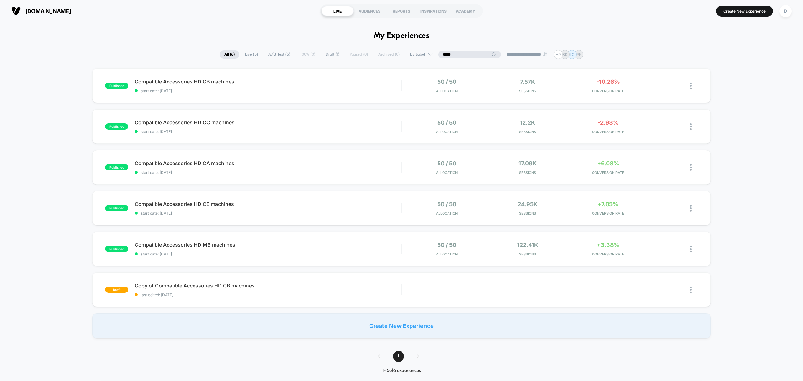
drag, startPoint x: 468, startPoint y: 51, endPoint x: 395, endPoint y: 33, distance: 74.5
